Goal: Use online tool/utility: Utilize a website feature to perform a specific function

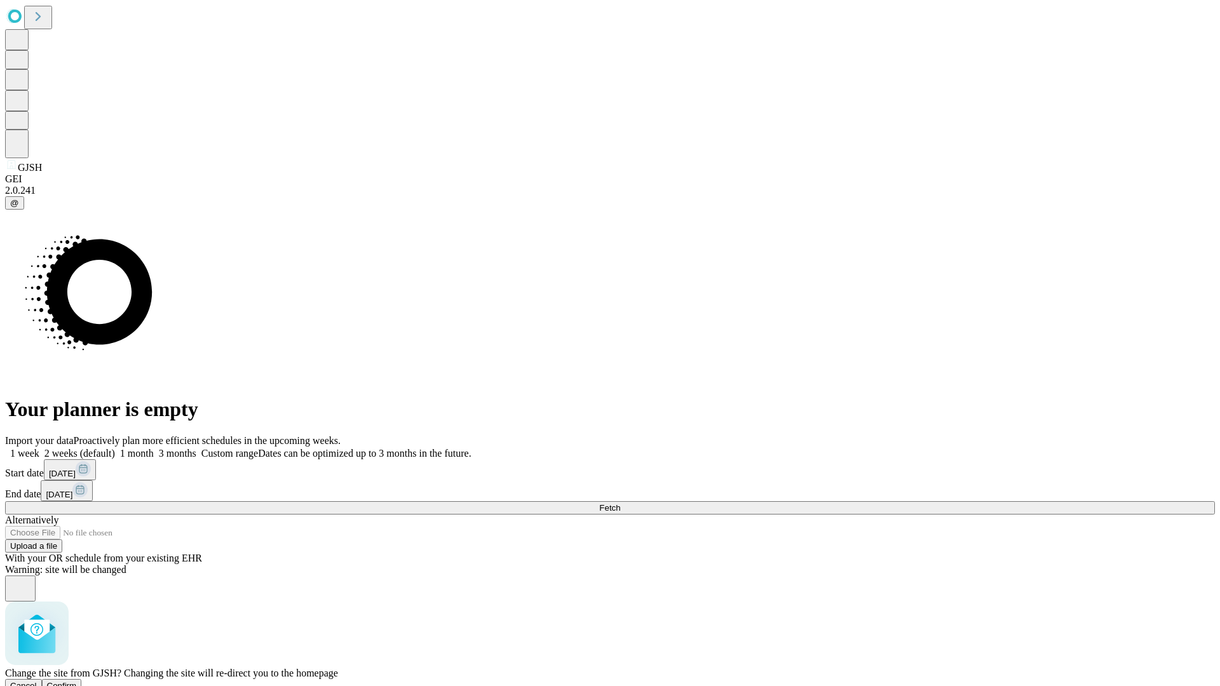
click at [77, 681] on span "Confirm" at bounding box center [62, 686] width 30 height 10
click at [39, 448] on label "1 week" at bounding box center [22, 453] width 34 height 11
click at [620, 503] on span "Fetch" at bounding box center [609, 508] width 21 height 10
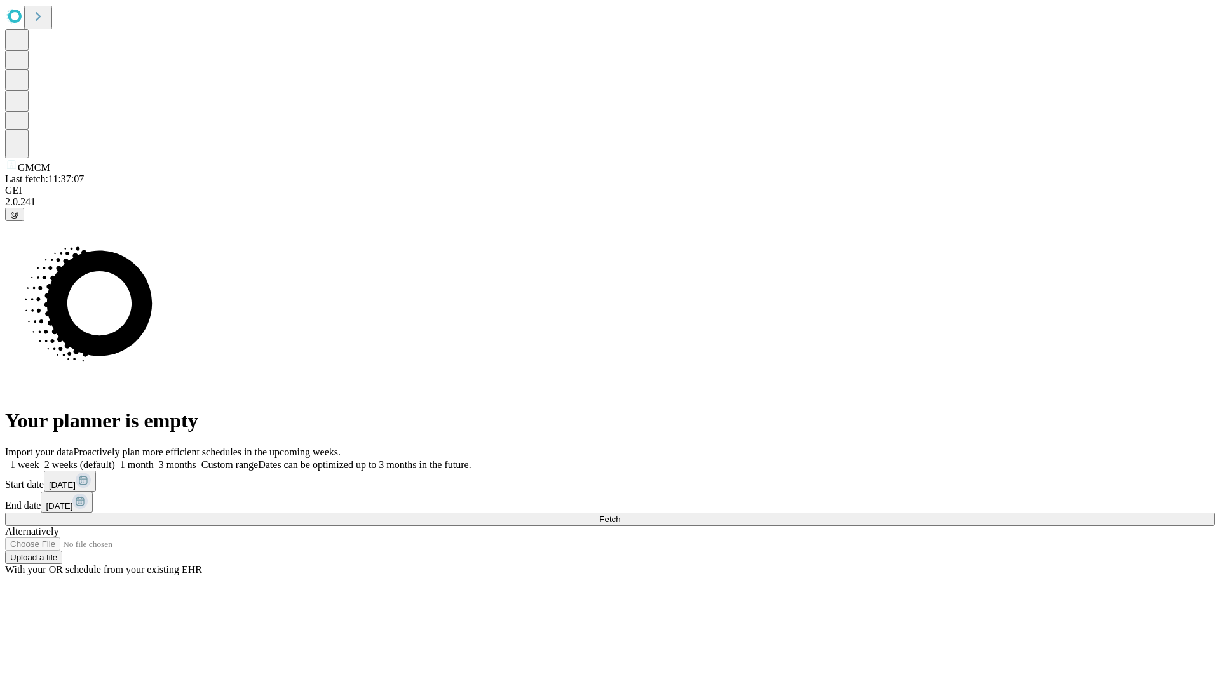
click at [620, 515] on span "Fetch" at bounding box center [609, 520] width 21 height 10
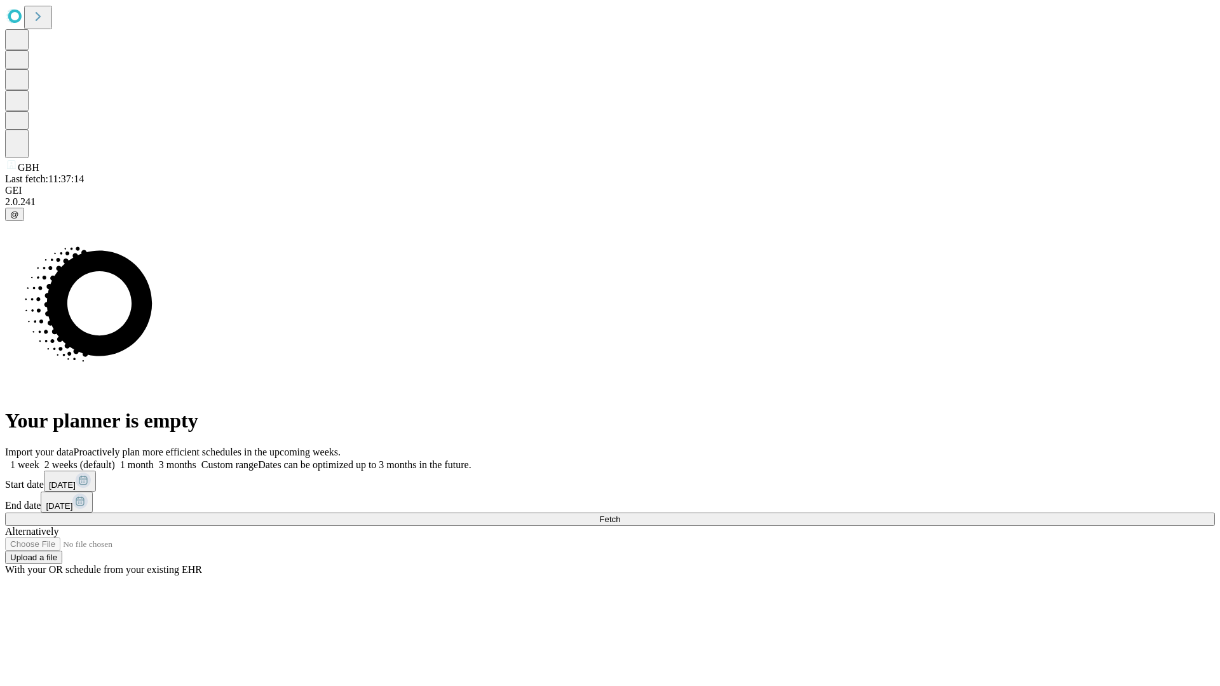
click at [39, 460] on label "1 week" at bounding box center [22, 465] width 34 height 11
click at [620, 515] on span "Fetch" at bounding box center [609, 520] width 21 height 10
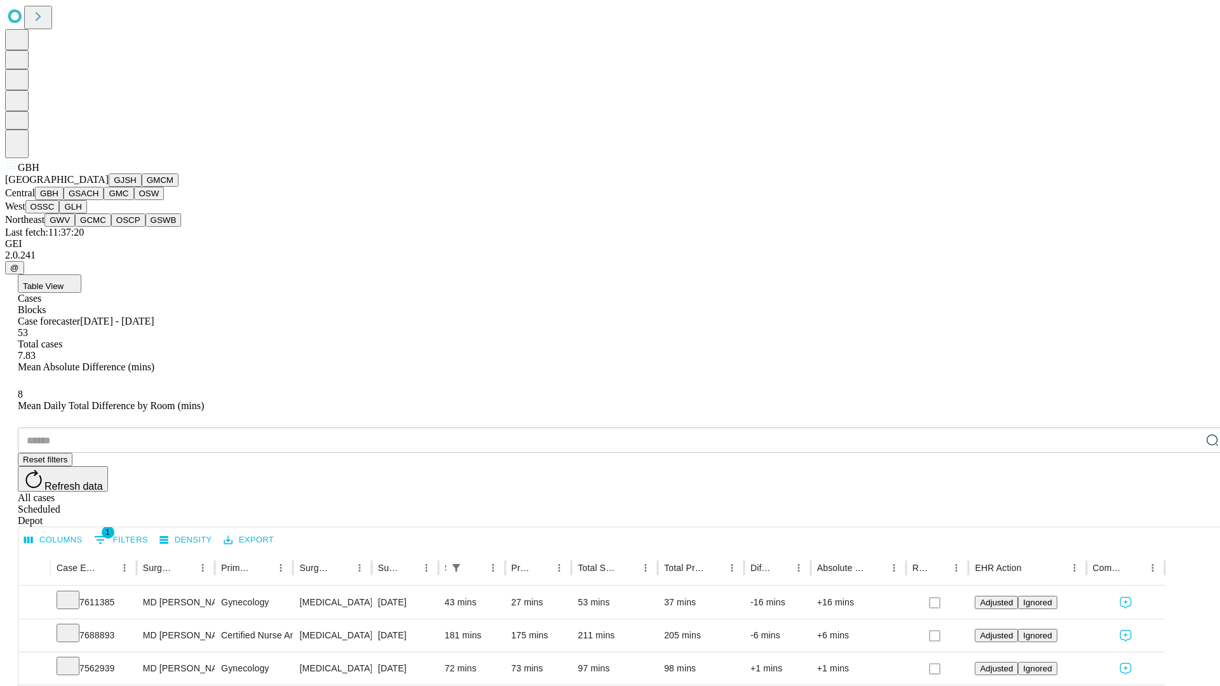
click at [99, 200] on button "GSACH" at bounding box center [84, 193] width 40 height 13
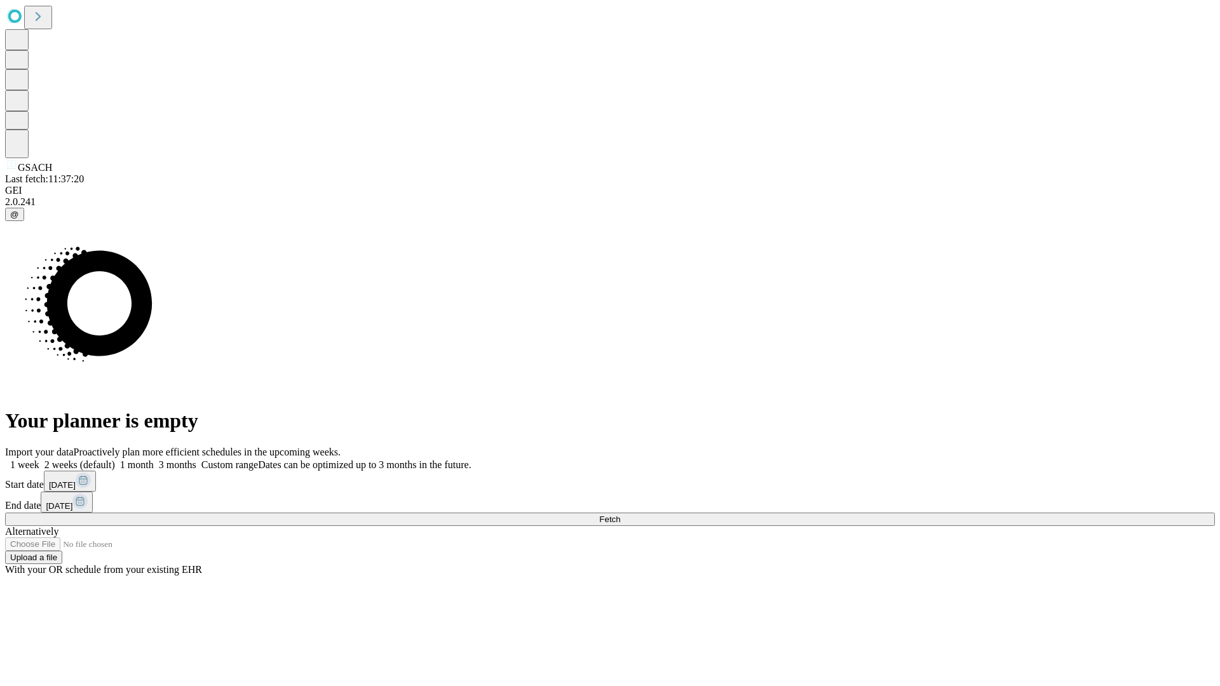
click at [39, 460] on label "1 week" at bounding box center [22, 465] width 34 height 11
click at [620, 515] on span "Fetch" at bounding box center [609, 520] width 21 height 10
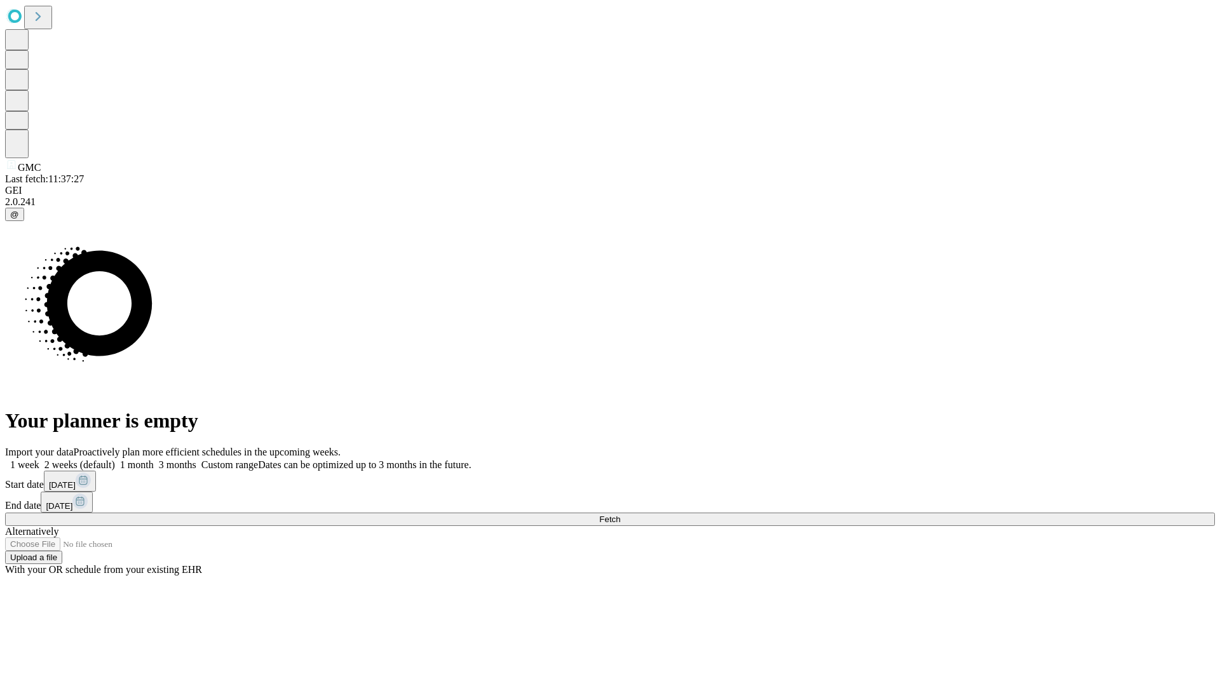
click at [39, 460] on label "1 week" at bounding box center [22, 465] width 34 height 11
click at [620, 515] on span "Fetch" at bounding box center [609, 520] width 21 height 10
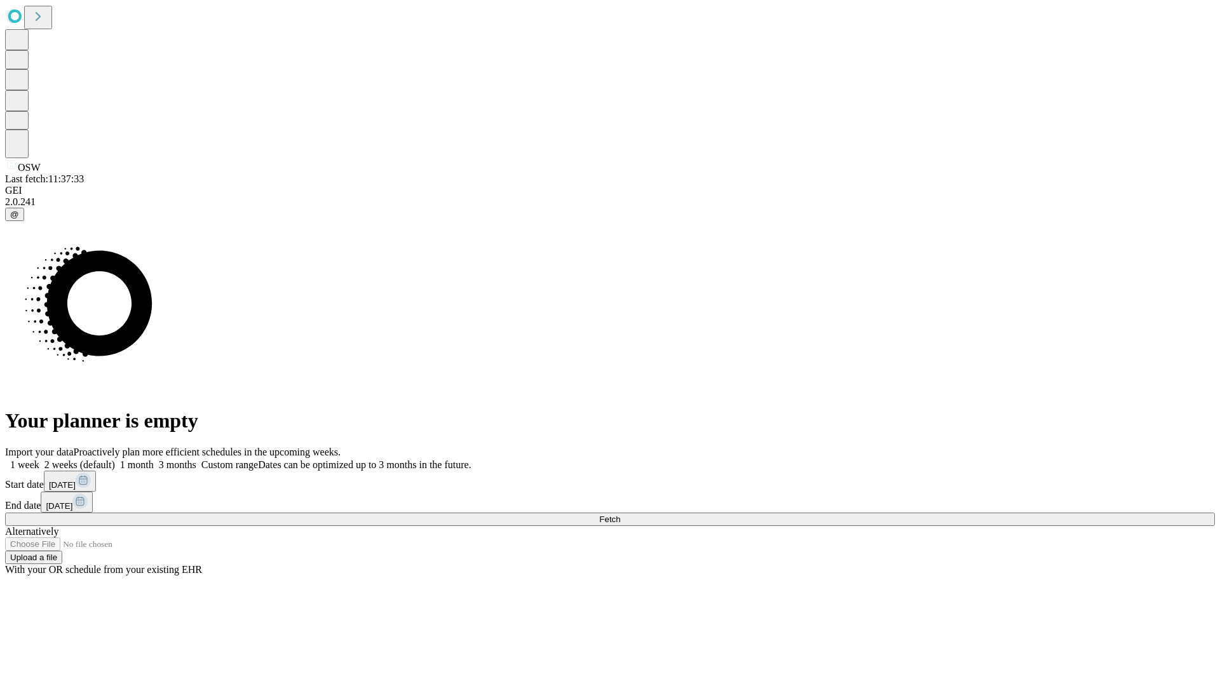
click at [620, 515] on span "Fetch" at bounding box center [609, 520] width 21 height 10
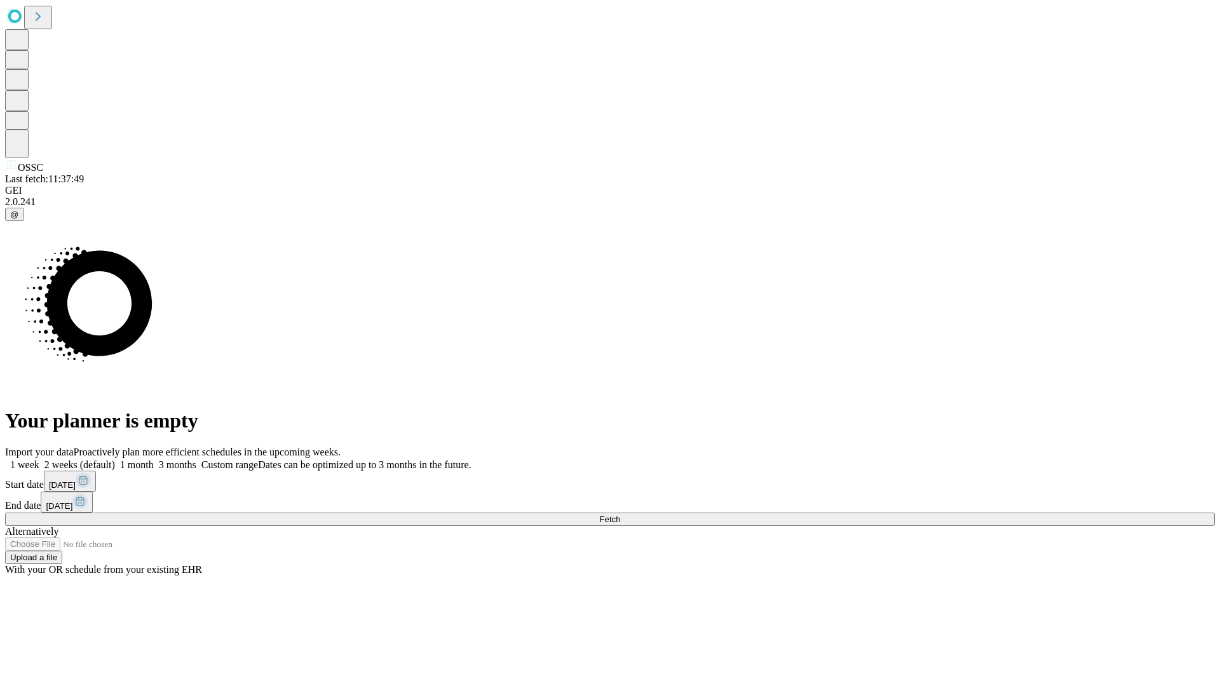
click at [39, 460] on label "1 week" at bounding box center [22, 465] width 34 height 11
click at [620, 515] on span "Fetch" at bounding box center [609, 520] width 21 height 10
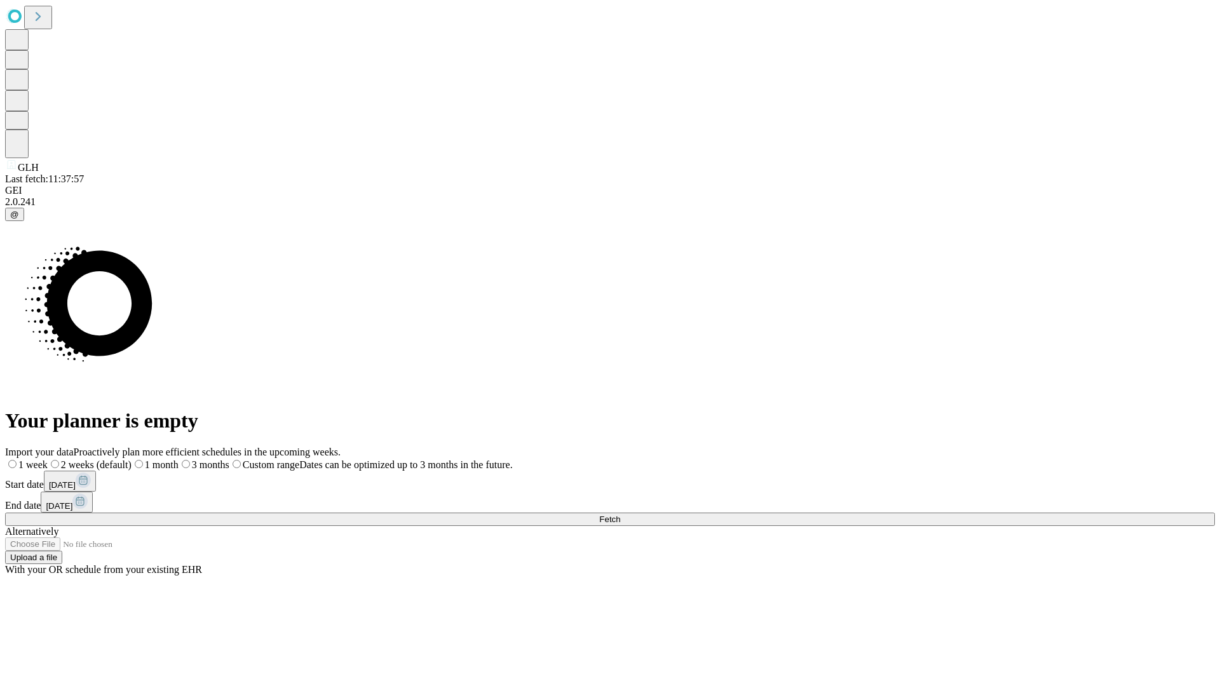
click at [48, 460] on label "1 week" at bounding box center [26, 465] width 43 height 11
click at [620, 515] on span "Fetch" at bounding box center [609, 520] width 21 height 10
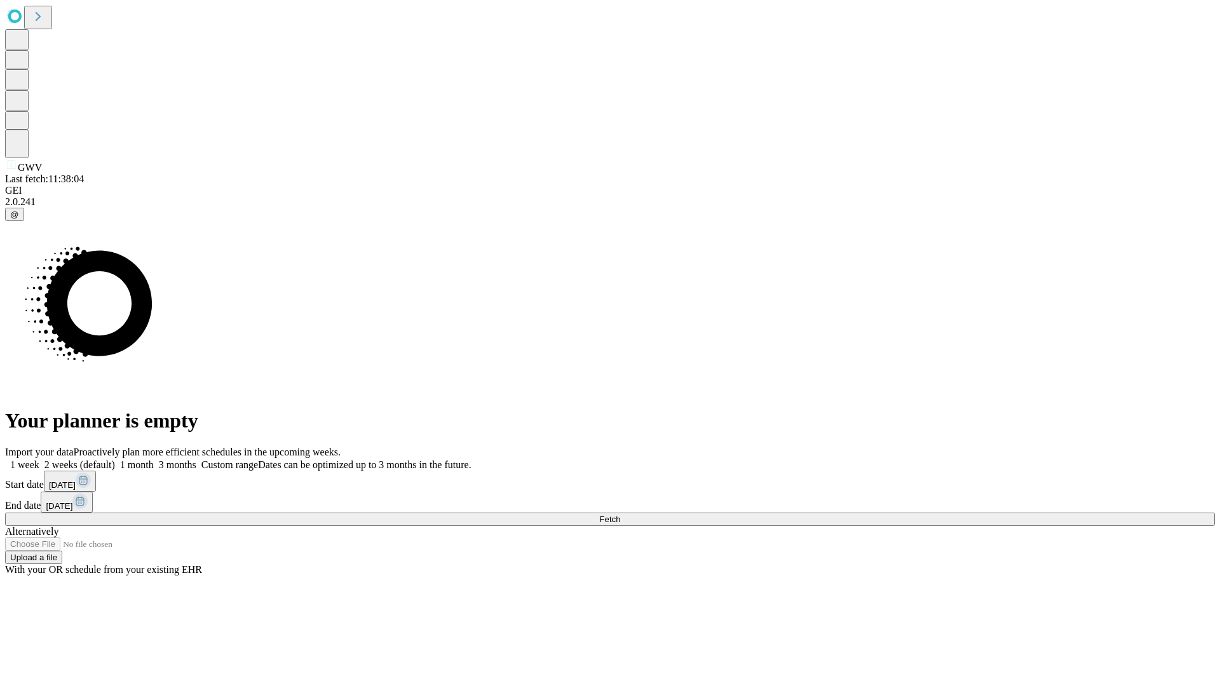
click at [39, 460] on label "1 week" at bounding box center [22, 465] width 34 height 11
click at [620, 515] on span "Fetch" at bounding box center [609, 520] width 21 height 10
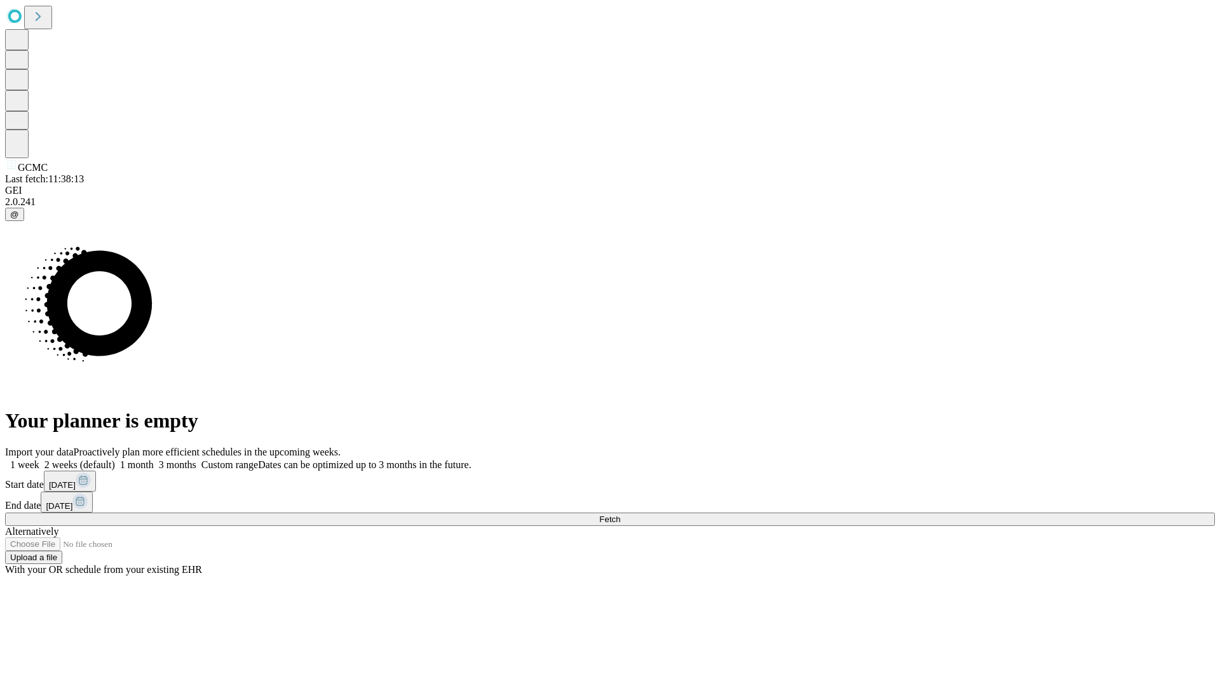
click at [39, 460] on label "1 week" at bounding box center [22, 465] width 34 height 11
click at [620, 515] on span "Fetch" at bounding box center [609, 520] width 21 height 10
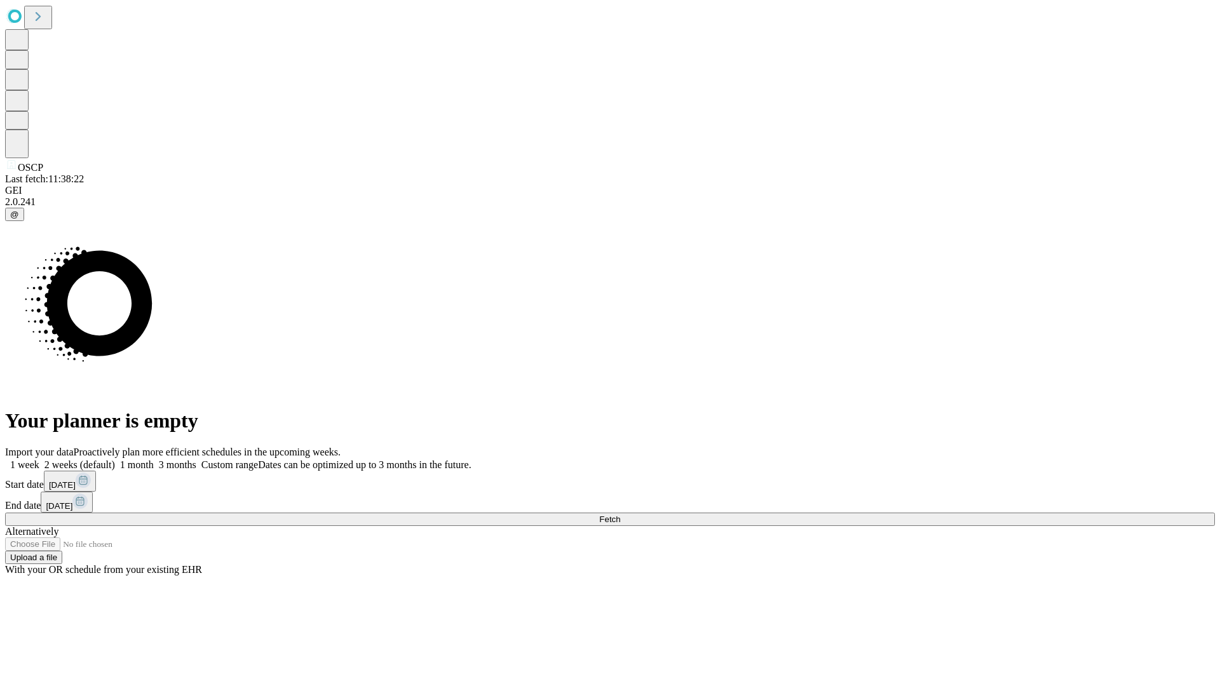
click at [39, 460] on label "1 week" at bounding box center [22, 465] width 34 height 11
click at [620, 515] on span "Fetch" at bounding box center [609, 520] width 21 height 10
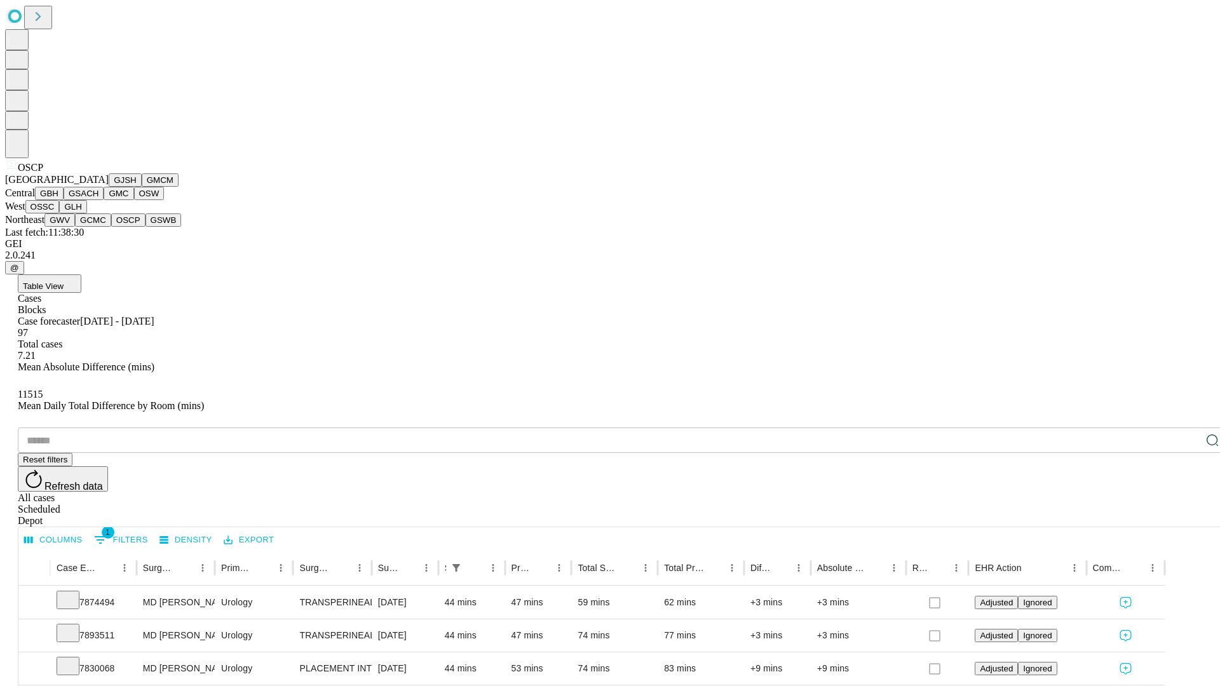
click at [146, 227] on button "GSWB" at bounding box center [164, 220] width 36 height 13
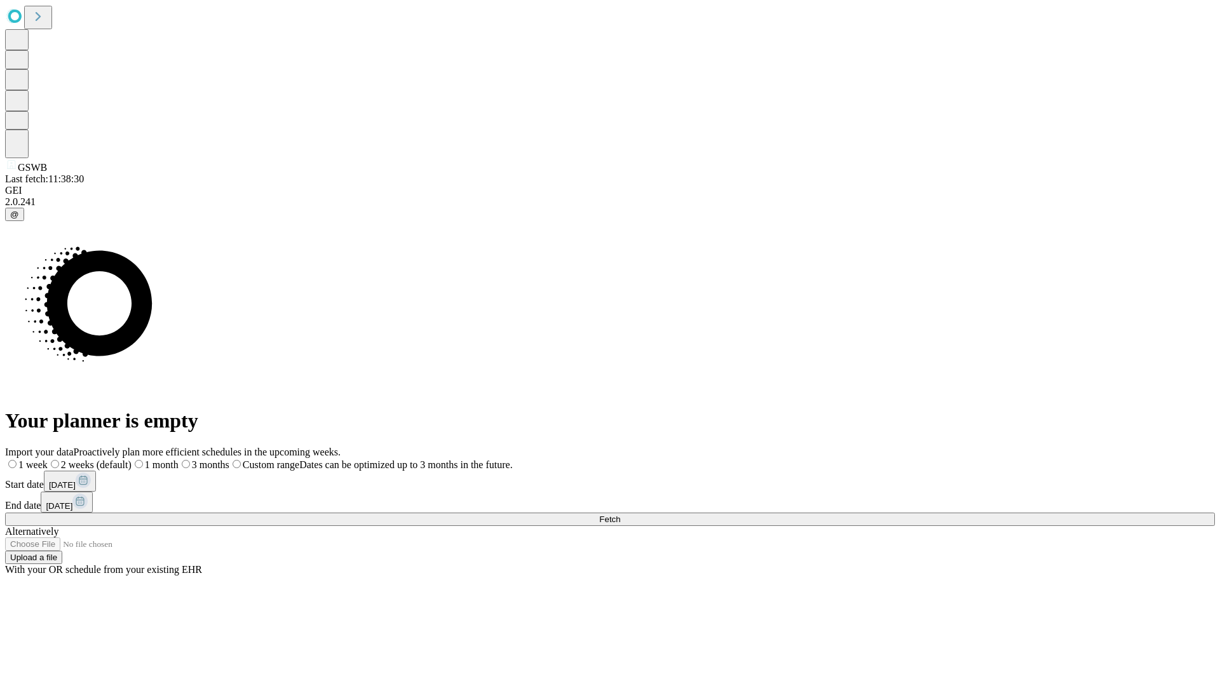
click at [48, 460] on label "1 week" at bounding box center [26, 465] width 43 height 11
click at [620, 515] on span "Fetch" at bounding box center [609, 520] width 21 height 10
